Goal: Information Seeking & Learning: Learn about a topic

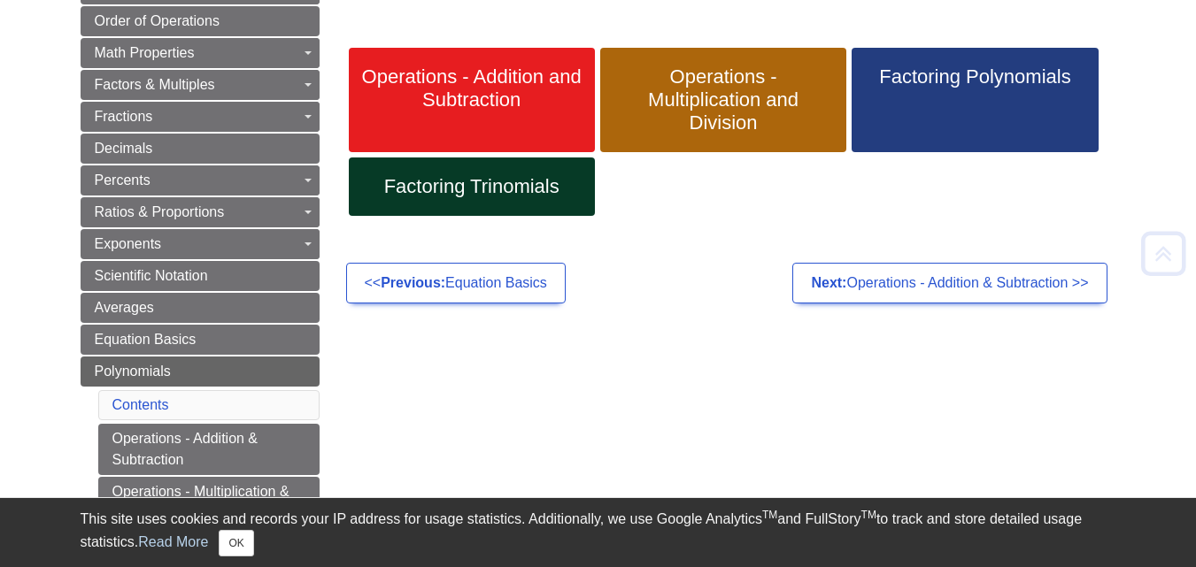
scroll to position [283, 0]
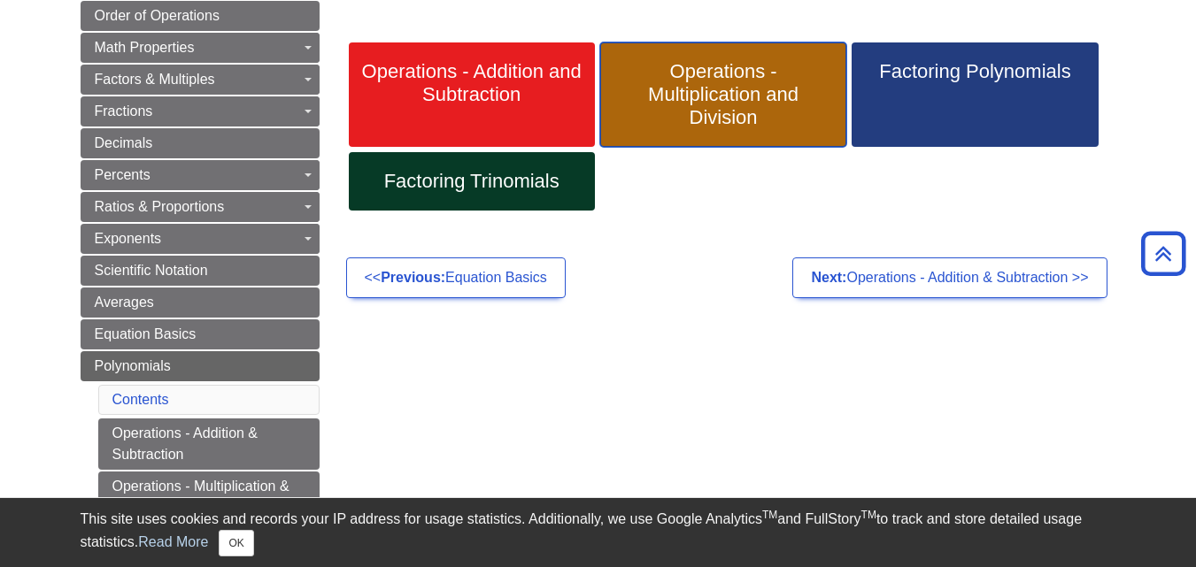
click at [707, 114] on span "Operations - Multiplication and Division" at bounding box center [723, 94] width 220 height 69
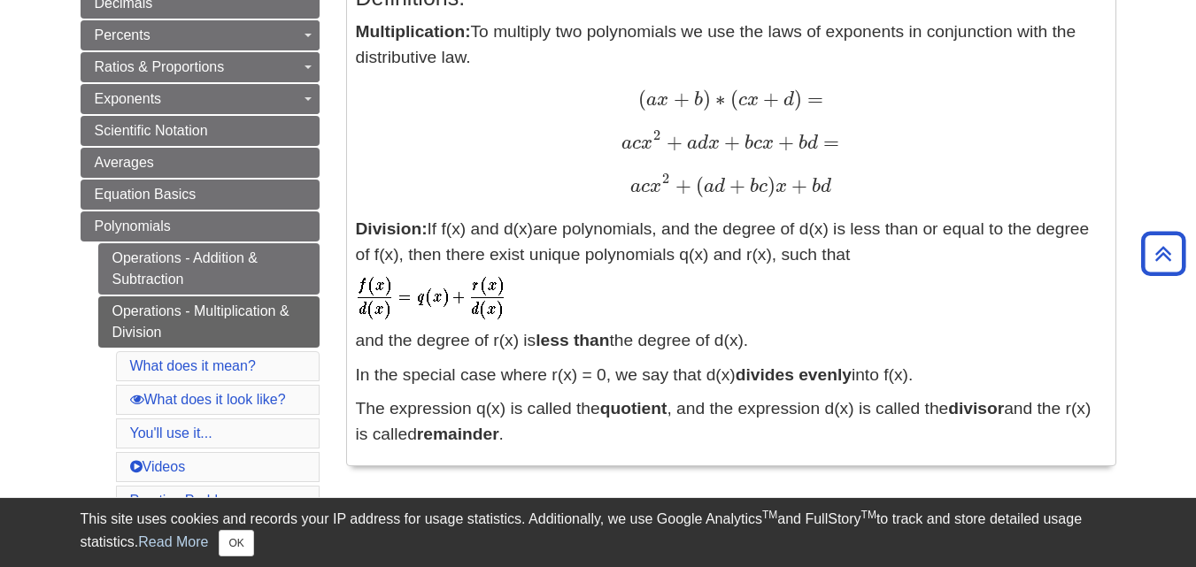
scroll to position [425, 0]
click at [153, 301] on link "Operations - Multiplication & Division" at bounding box center [208, 320] width 221 height 51
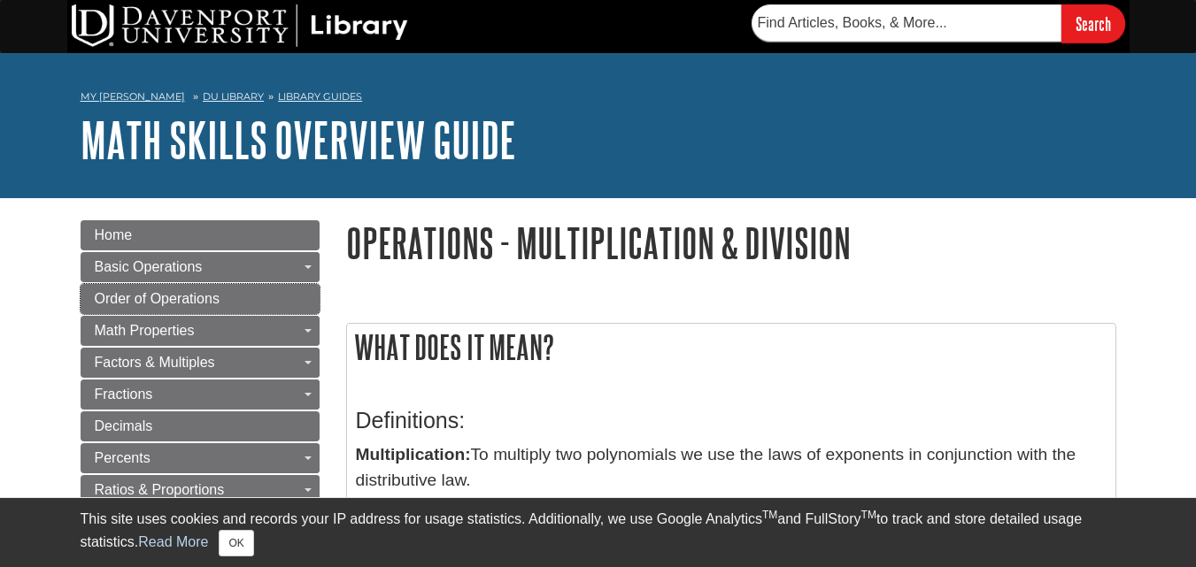
click at [153, 301] on span "Order of Operations" at bounding box center [157, 298] width 125 height 15
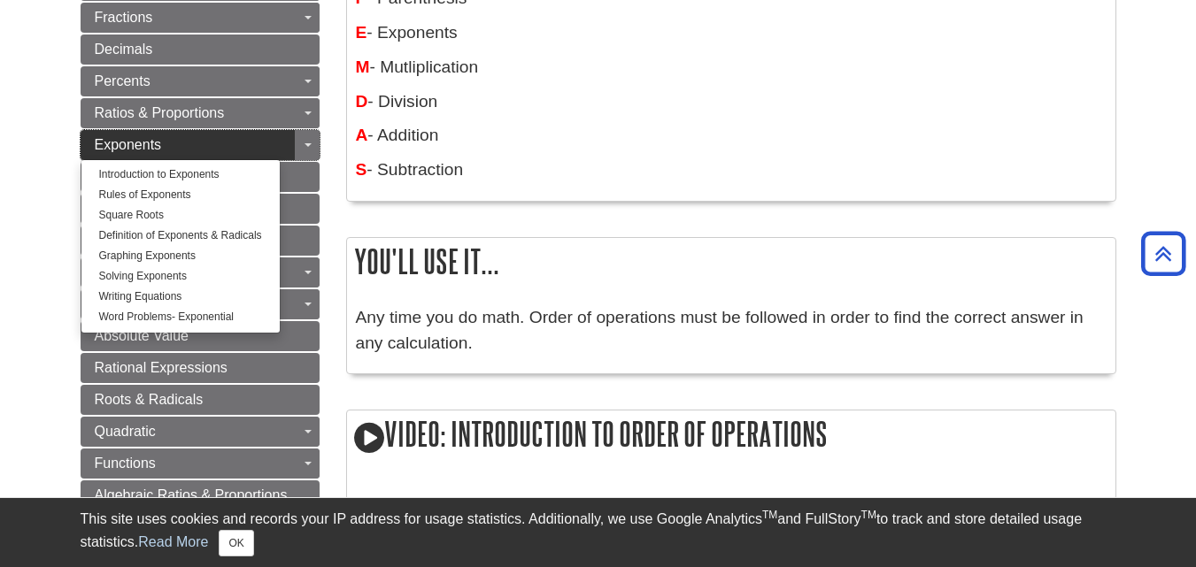
scroll to position [531, 0]
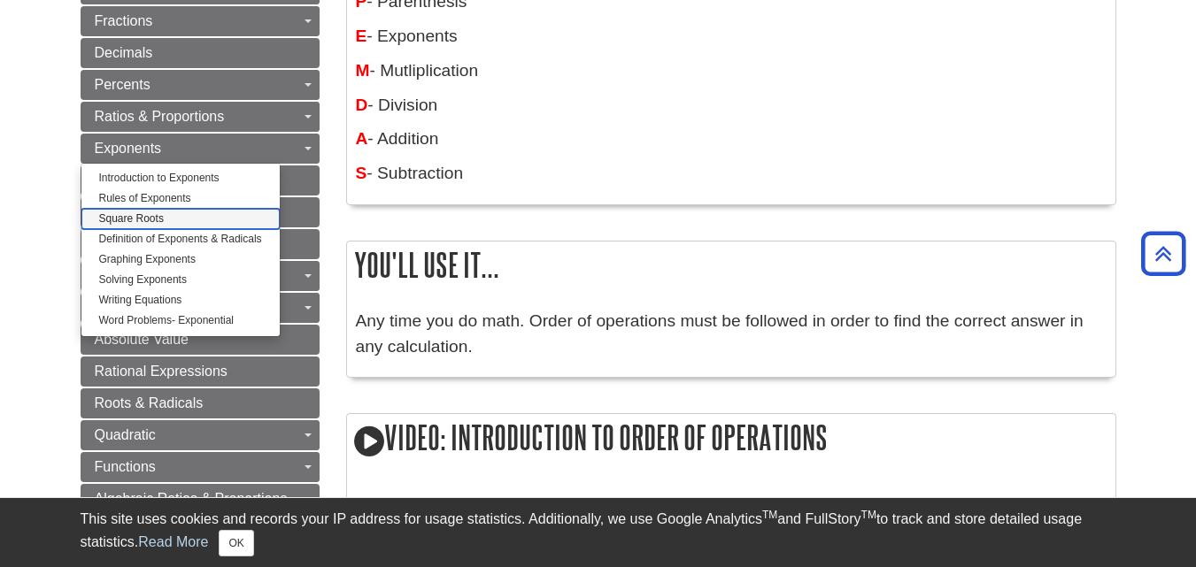
click at [173, 218] on link "Square Roots" at bounding box center [180, 219] width 198 height 20
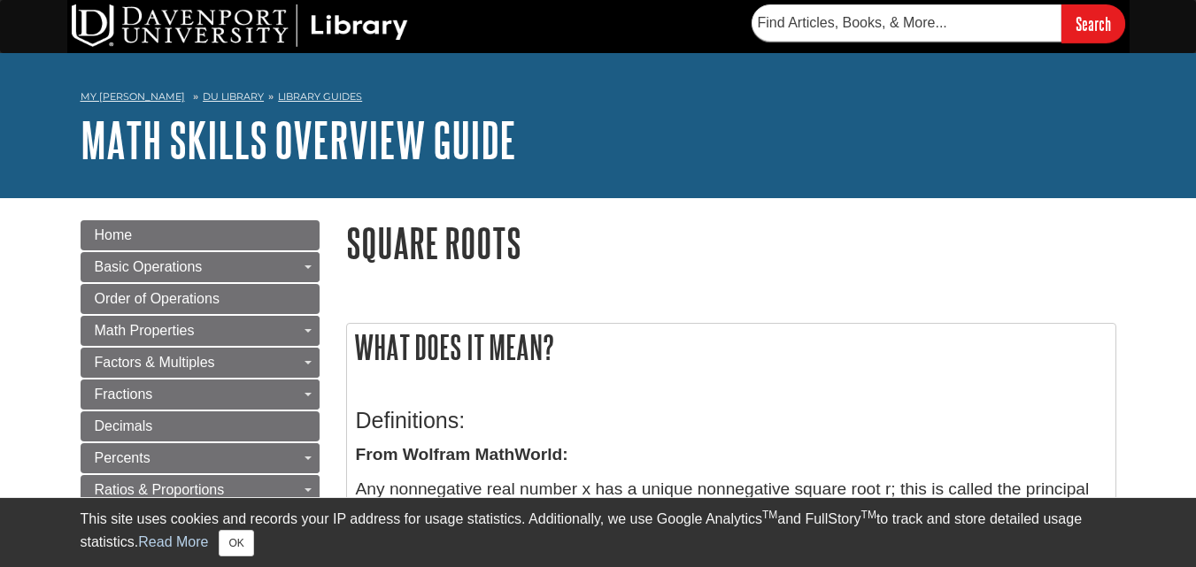
drag, startPoint x: 1180, startPoint y: 4, endPoint x: 824, endPoint y: 163, distance: 389.5
click at [824, 163] on h1 "Math Skills Overview Guide" at bounding box center [599, 139] width 1036 height 53
drag, startPoint x: 1208, startPoint y: 0, endPoint x: 721, endPoint y: 96, distance: 496.3
click at [721, 96] on nav "My Davenport DU Library Library Guides Math Skills Overview Guide Square Roots" at bounding box center [599, 99] width 1036 height 28
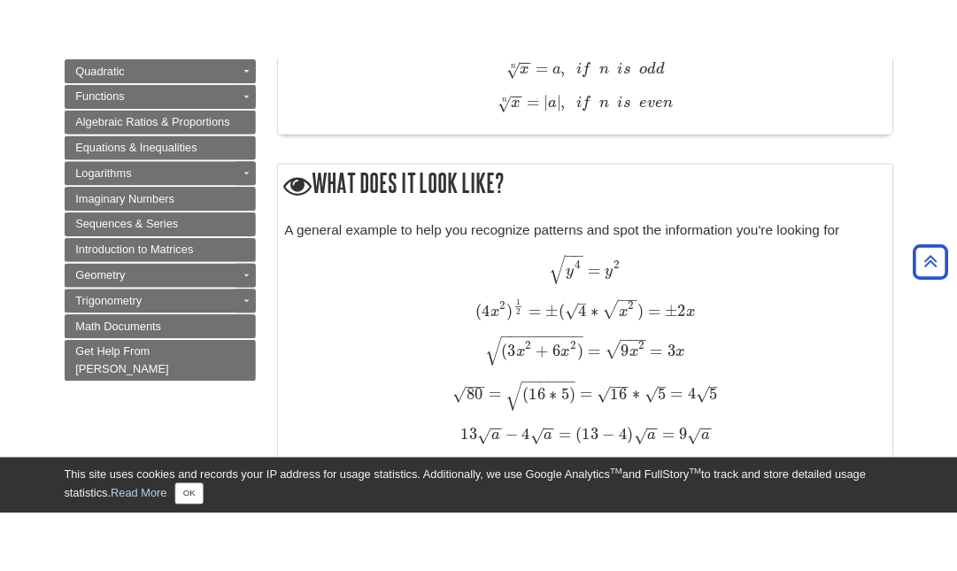
scroll to position [1133, 0]
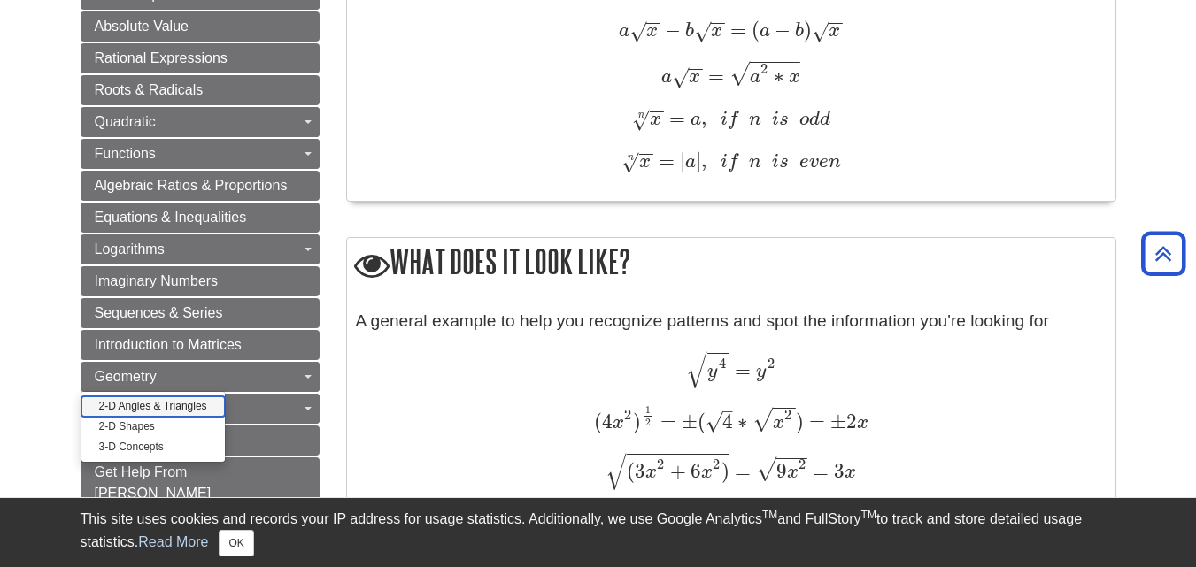
click at [188, 410] on link "2-D Angles & Triangles" at bounding box center [152, 407] width 143 height 20
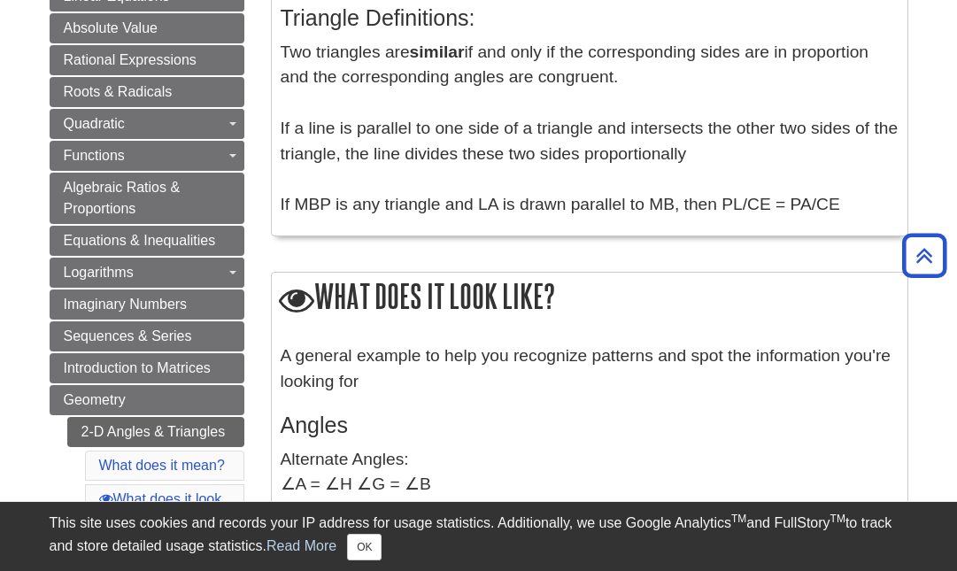
scroll to position [673, 0]
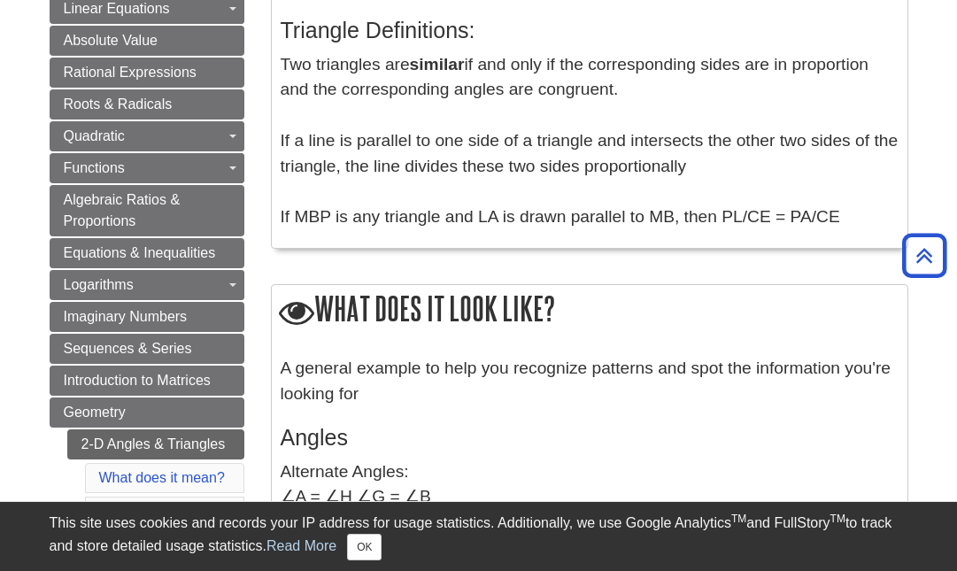
drag, startPoint x: 705, startPoint y: 398, endPoint x: 520, endPoint y: 377, distance: 186.2
click at [520, 377] on p "A general example to help you recognize patterns and spot the information you'r…" at bounding box center [590, 381] width 618 height 51
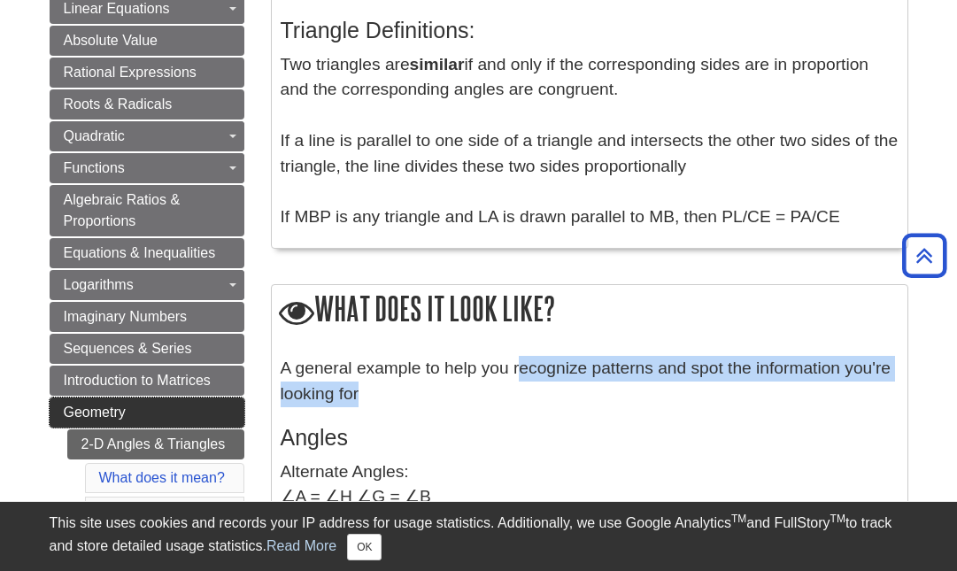
click at [122, 406] on span "Geometry" at bounding box center [95, 412] width 62 height 15
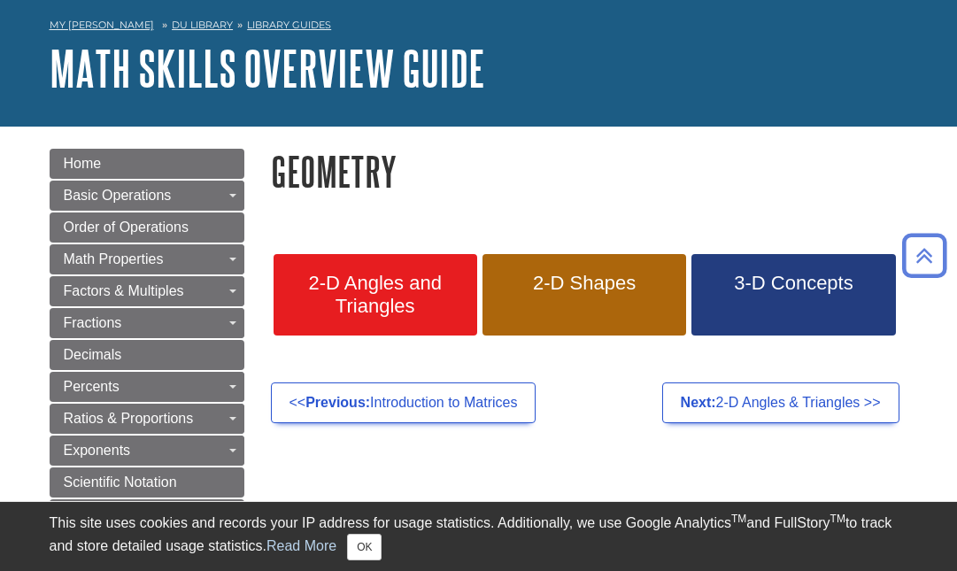
scroll to position [71, 0]
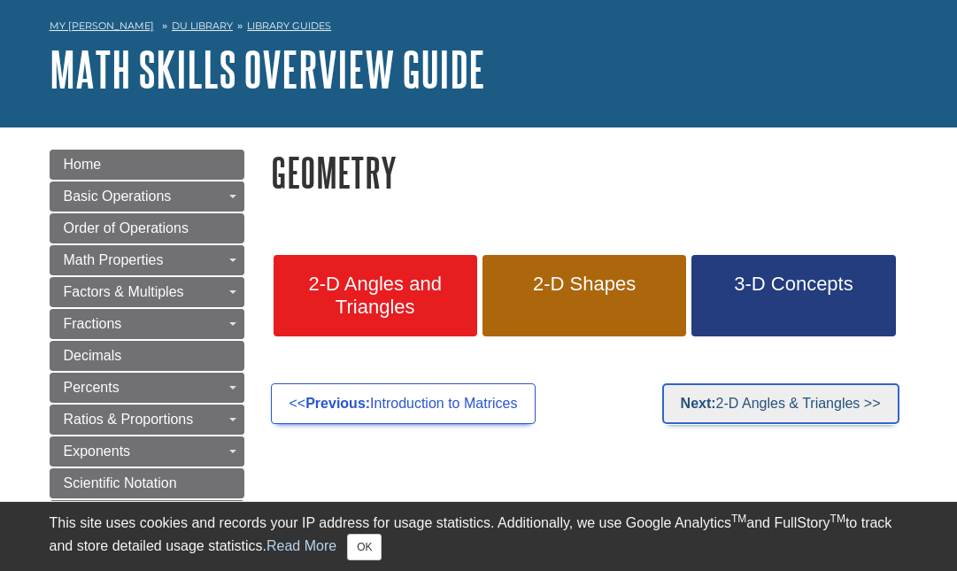
click at [788, 411] on link "Next: 2-D Angles & Triangles >>" at bounding box center [780, 403] width 237 height 41
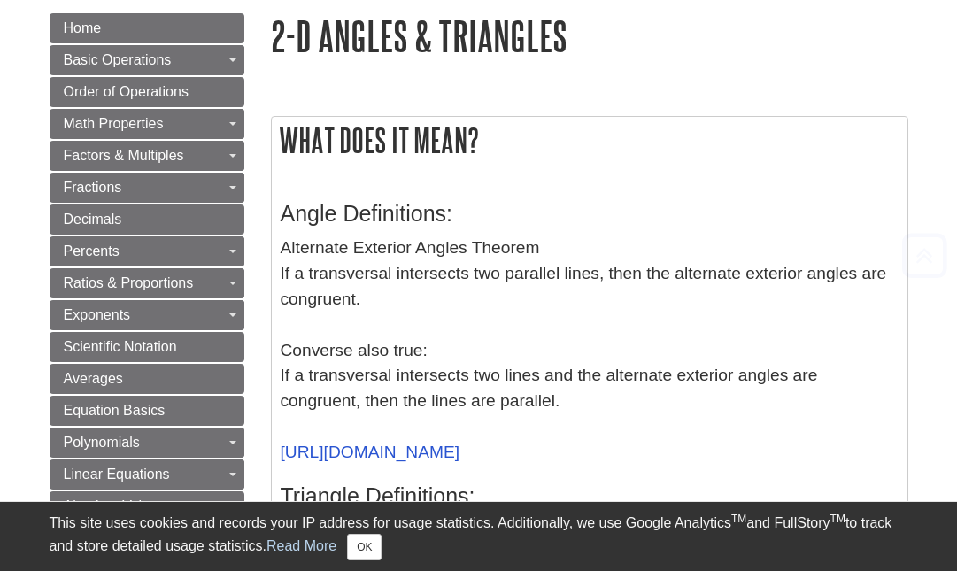
scroll to position [248, 0]
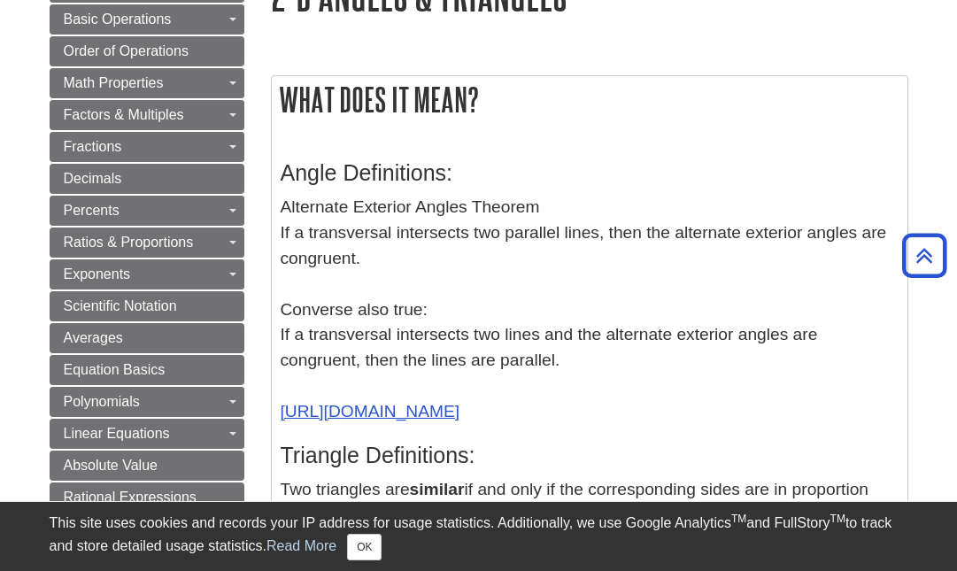
click at [561, 155] on div "Angle Definitions: Alternate Exterior Angles Theorem If a transversal intersect…" at bounding box center [590, 403] width 618 height 521
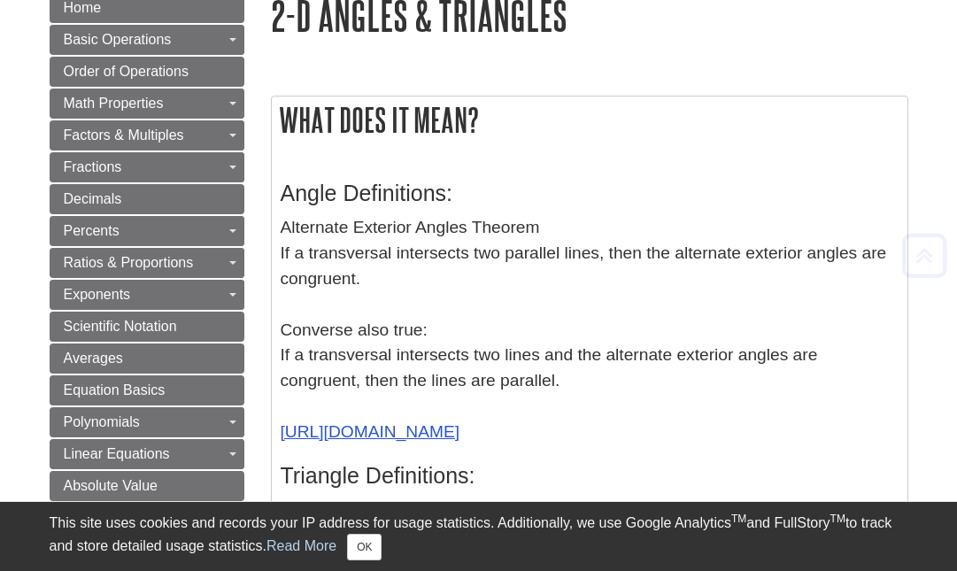
scroll to position [425, 0]
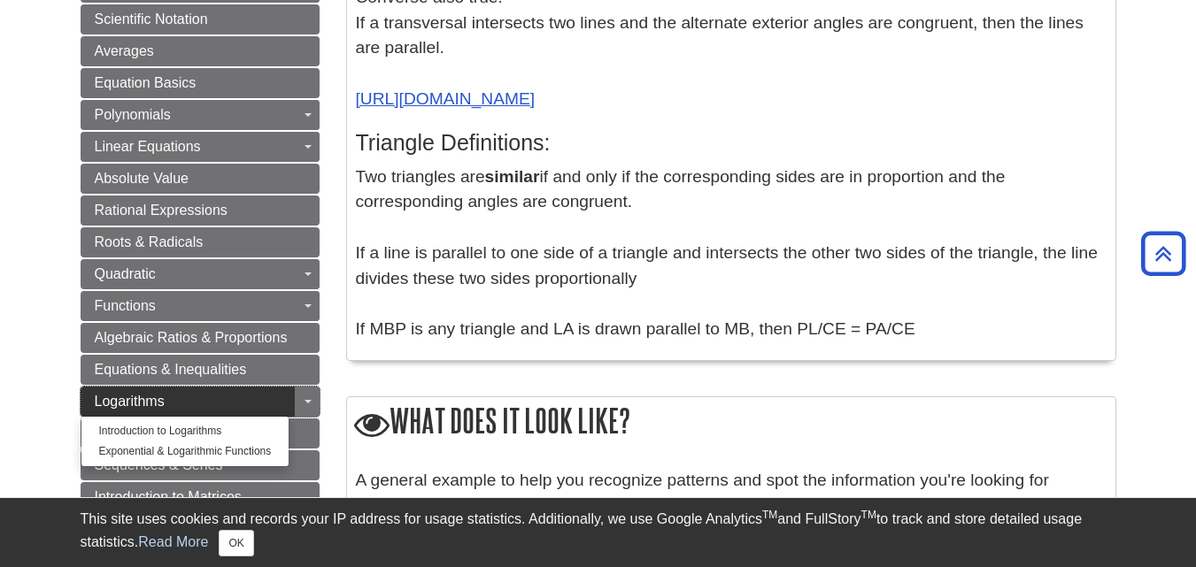
scroll to position [531, 0]
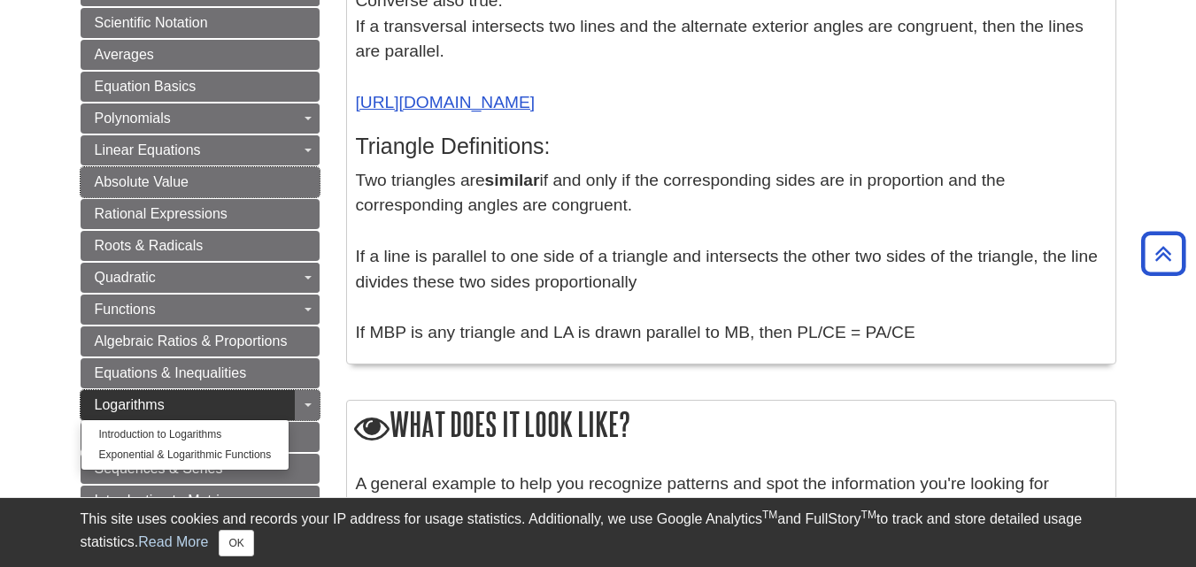
click at [261, 167] on link "Absolute Value" at bounding box center [200, 182] width 239 height 30
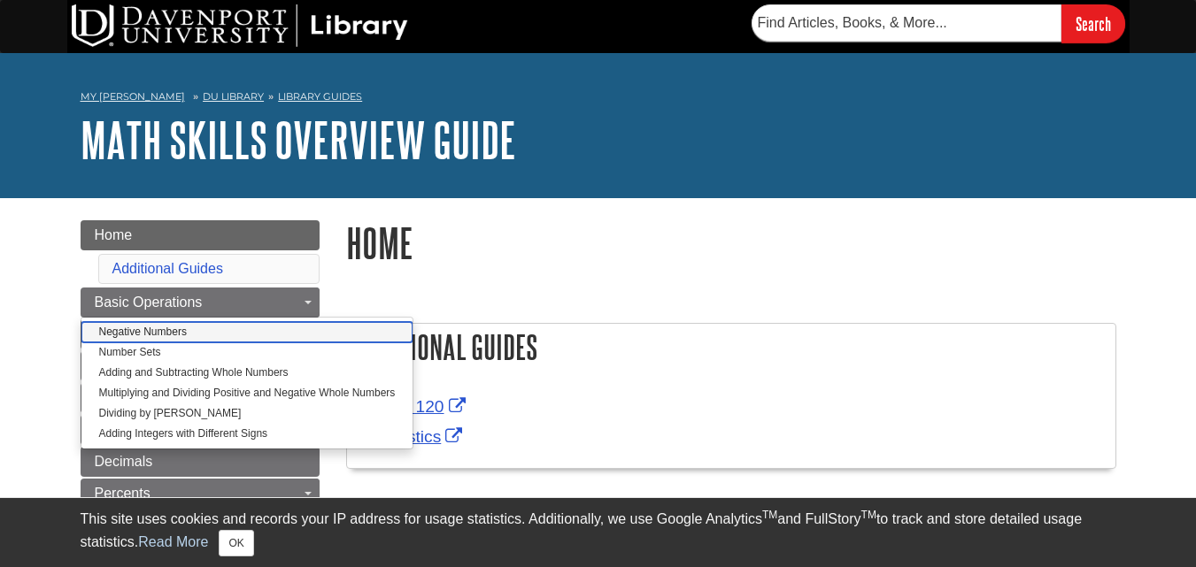
click at [243, 326] on link "Negative Numbers" at bounding box center [247, 332] width 332 height 20
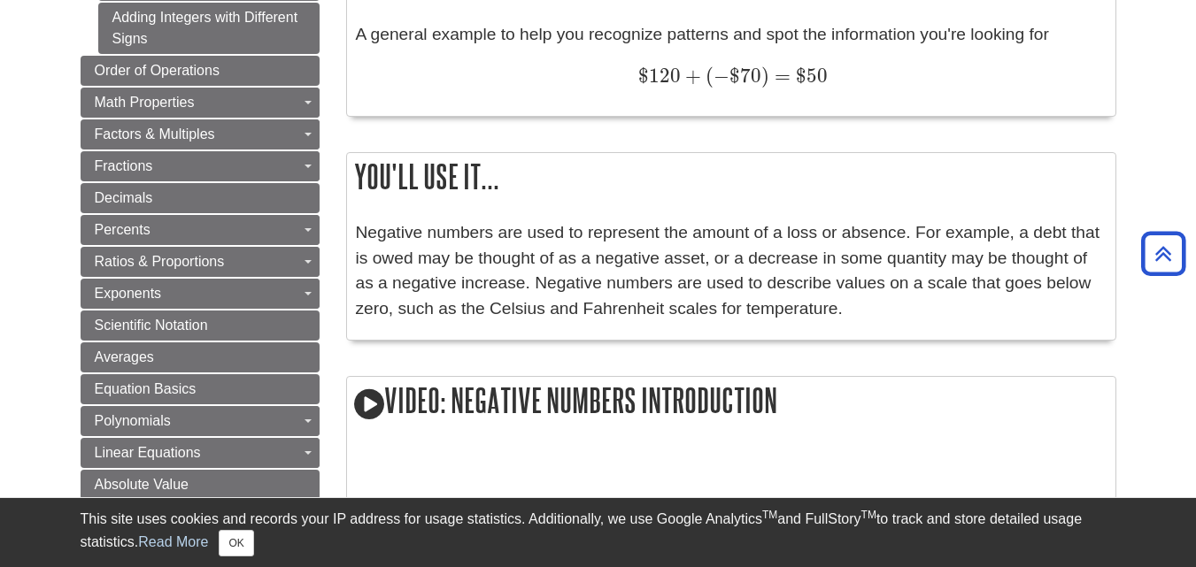
scroll to position [779, 0]
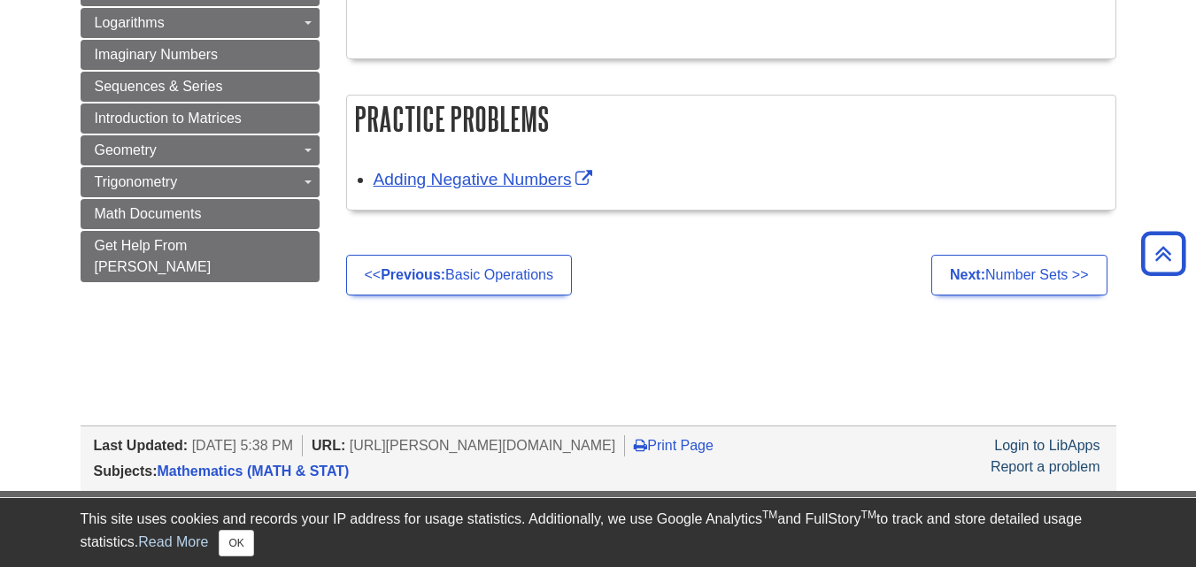
scroll to position [1416, 0]
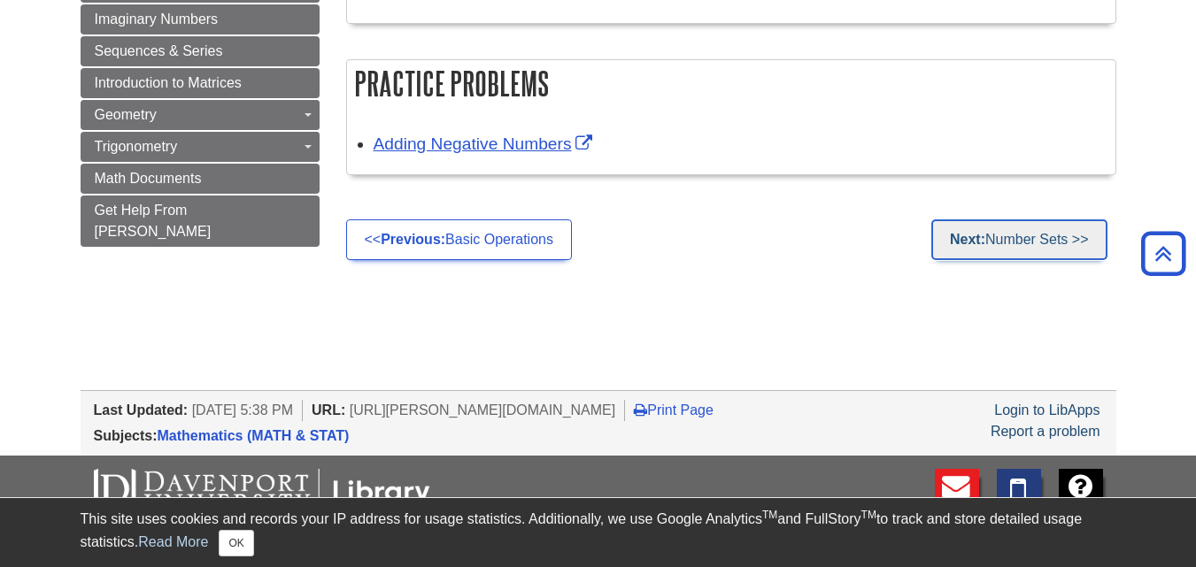
click at [950, 239] on strong "Next:" at bounding box center [967, 239] width 35 height 15
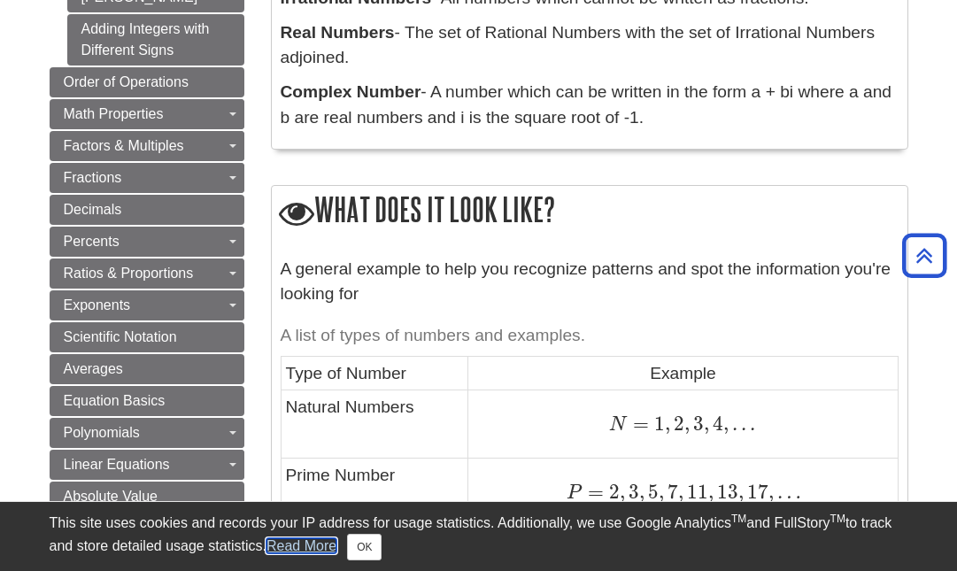
scroll to position [708, 0]
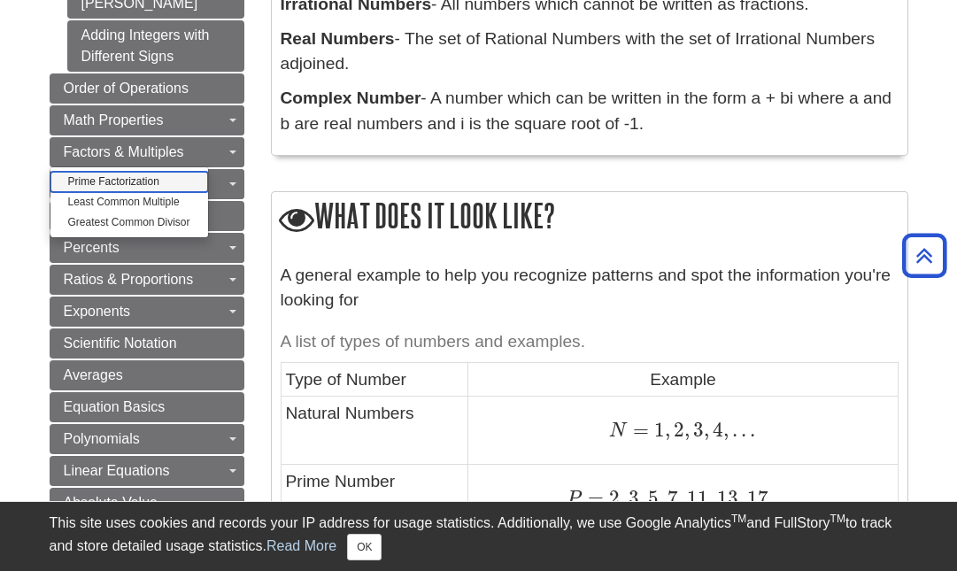
click at [158, 172] on link "Prime Factorization" at bounding box center [129, 182] width 158 height 20
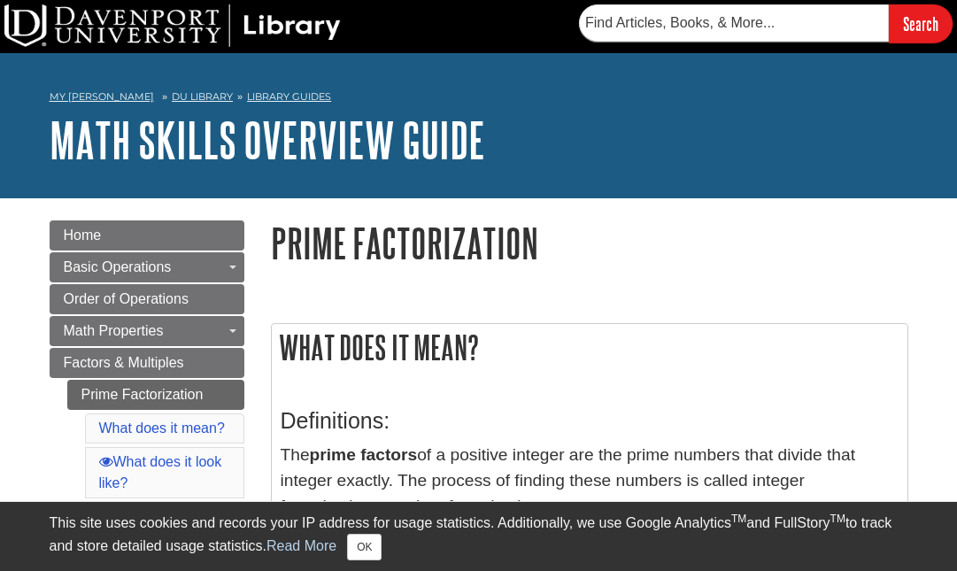
drag, startPoint x: 117, startPoint y: 245, endPoint x: 813, endPoint y: 197, distance: 697.4
click at [828, 114] on h1 "Math Skills Overview Guide" at bounding box center [479, 139] width 859 height 53
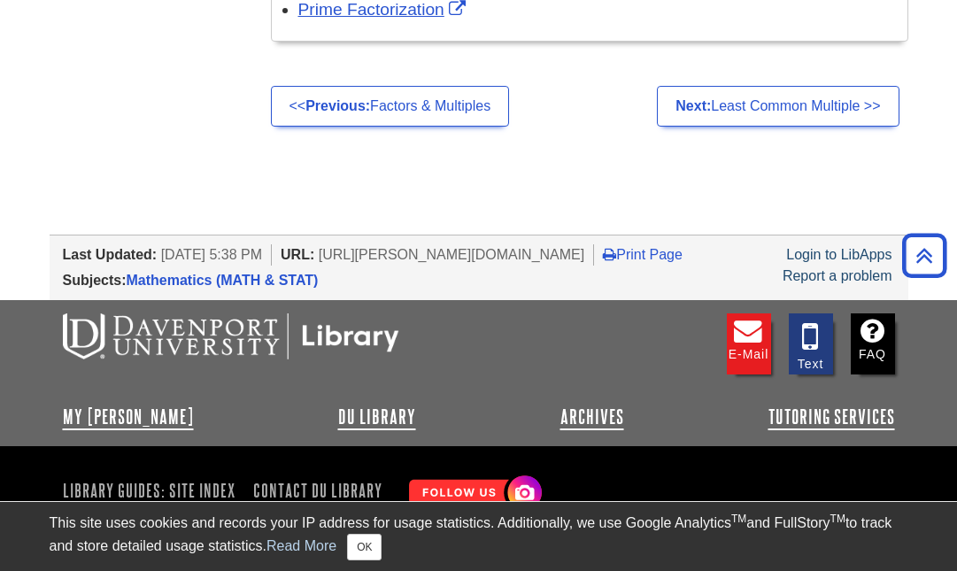
scroll to position [2018, 0]
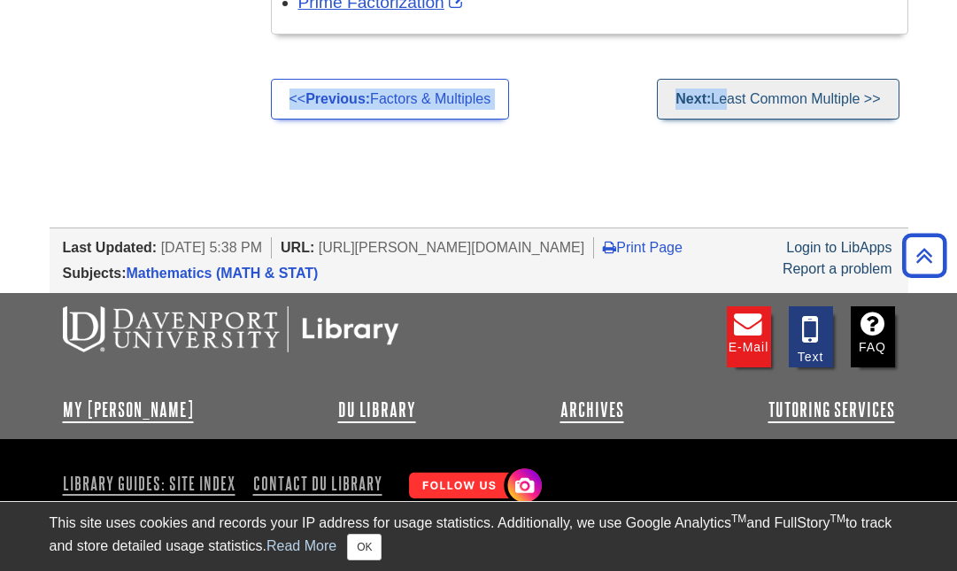
click at [719, 116] on link "Next: Least Common Multiple >>" at bounding box center [778, 99] width 242 height 41
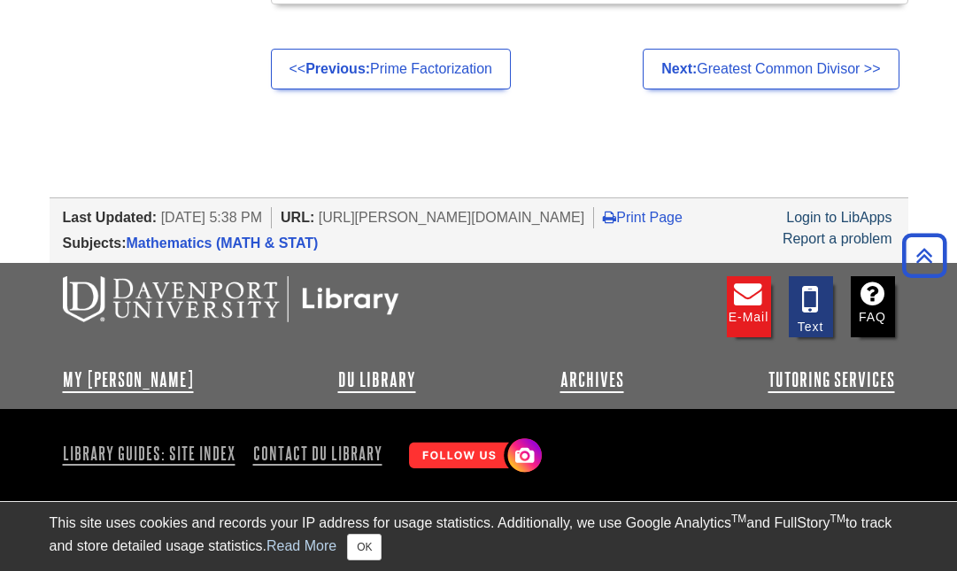
scroll to position [1741, 0]
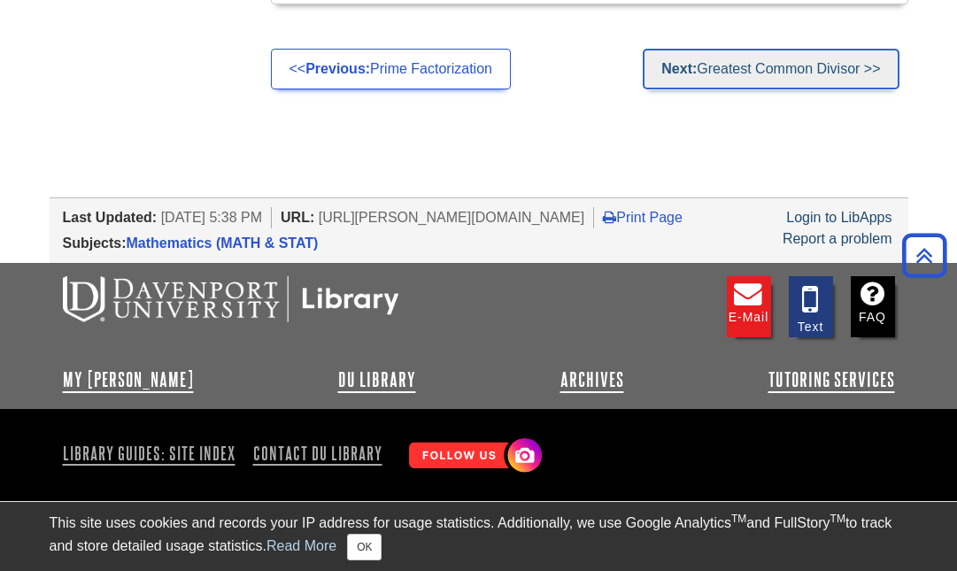
click at [736, 52] on link "Next: Greatest Common Divisor >>" at bounding box center [771, 69] width 256 height 41
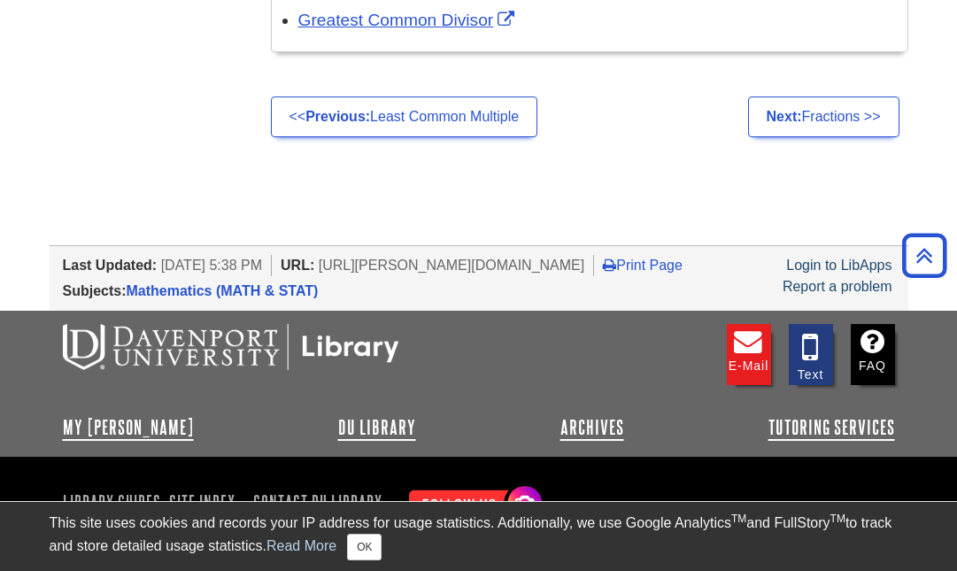
scroll to position [1663, 0]
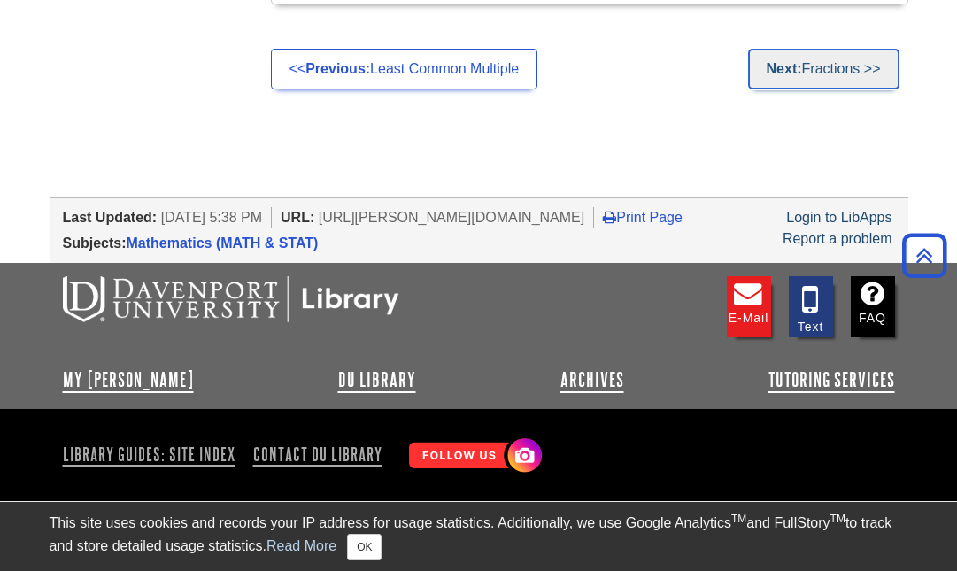
click at [826, 49] on link "Next: Fractions >>" at bounding box center [823, 69] width 151 height 41
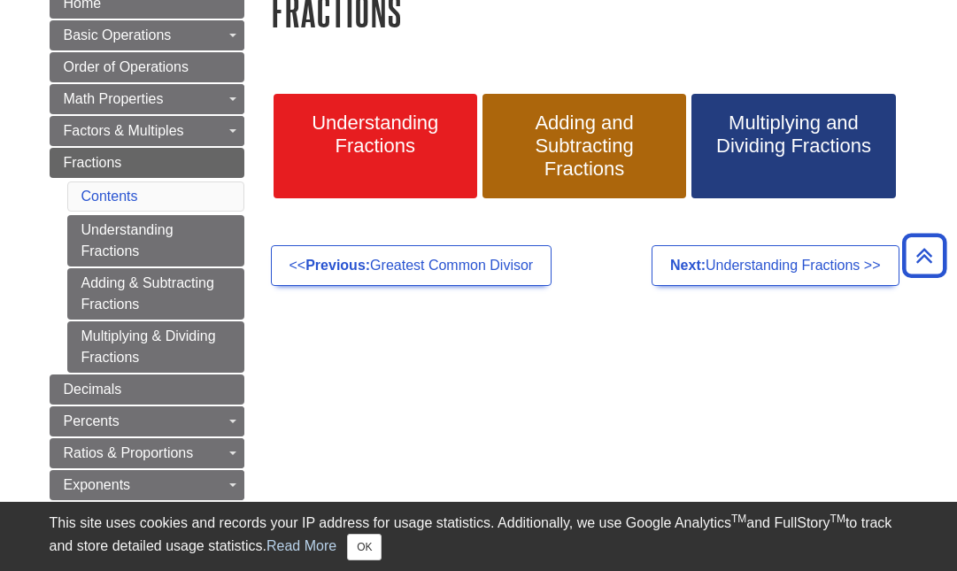
scroll to position [234, 0]
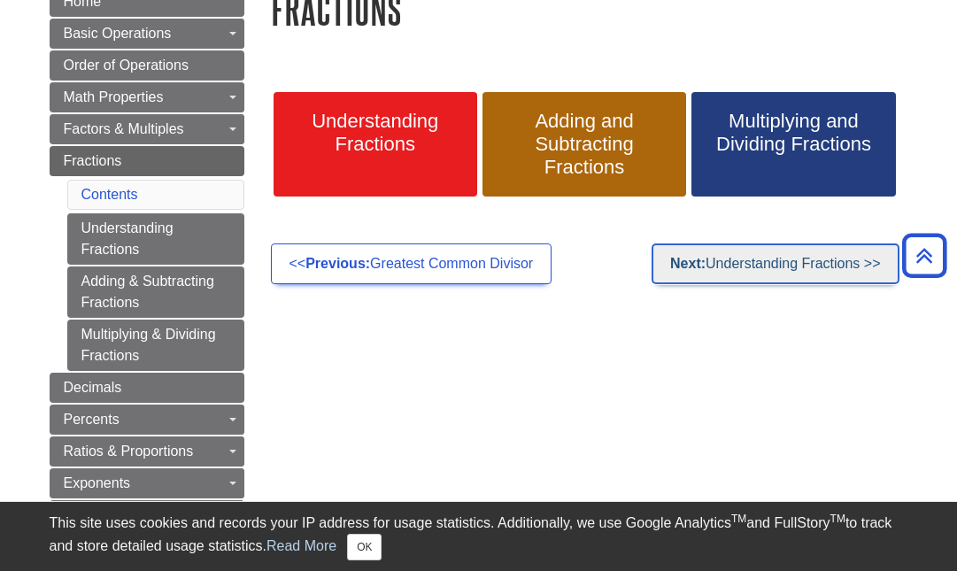
click at [745, 256] on link "Next: Understanding Fractions >>" at bounding box center [774, 263] width 247 height 41
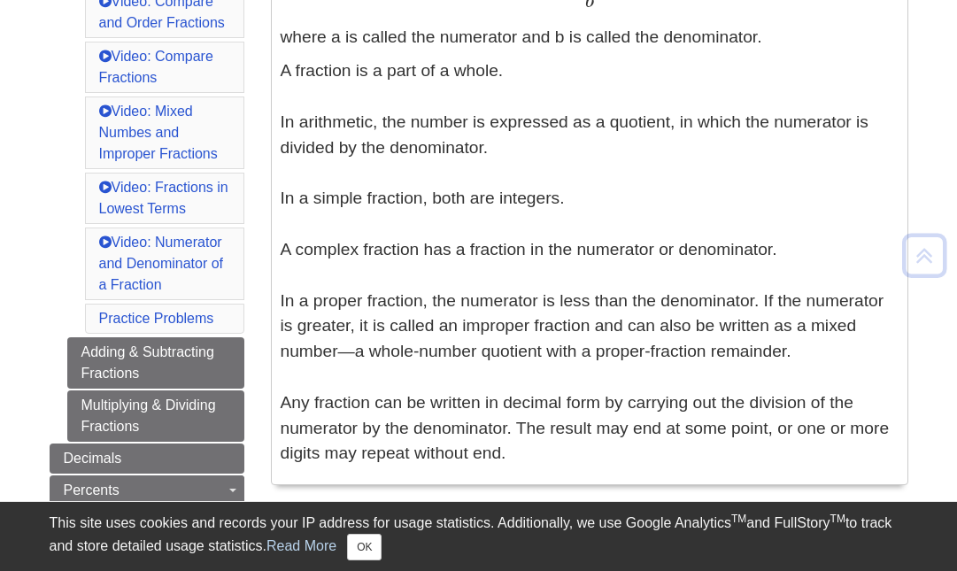
scroll to position [637, 0]
